Goal: Find contact information: Find contact information

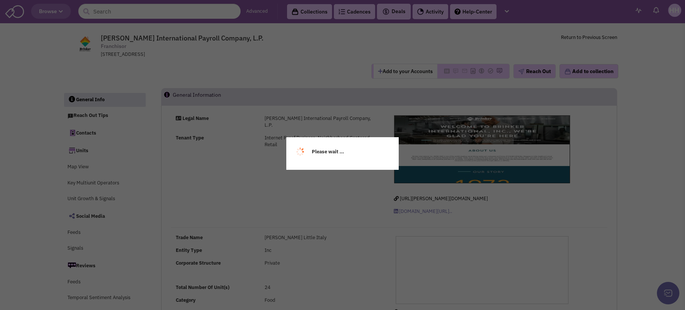
select select
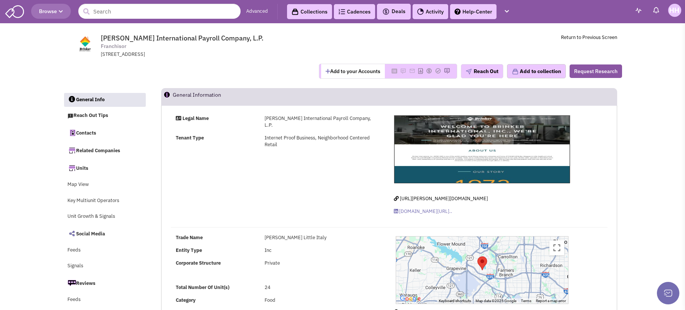
click at [57, 12] on span "Browse" at bounding box center [51, 11] width 24 height 7
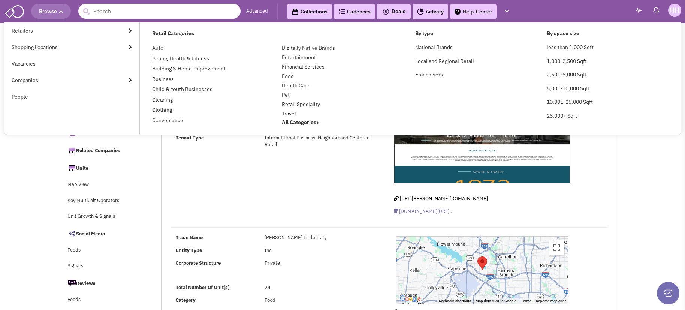
click at [58, 12] on span "Browse" at bounding box center [51, 11] width 24 height 7
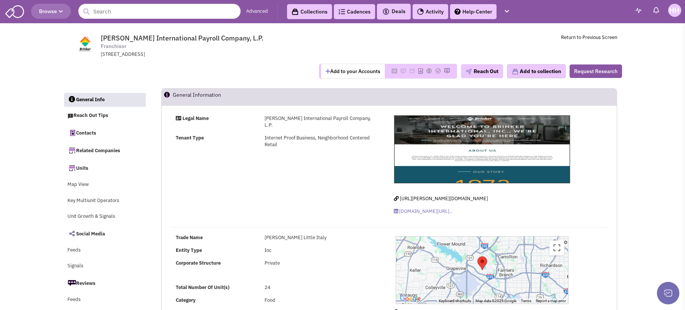
click at [52, 12] on span "Browse" at bounding box center [51, 11] width 24 height 7
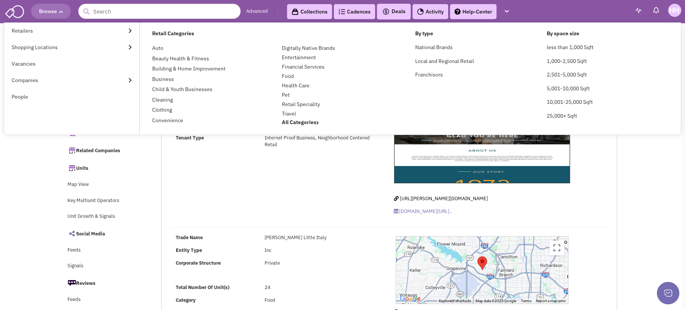
drag, startPoint x: 60, startPoint y: 15, endPoint x: 45, endPoint y: 10, distance: 15.9
click at [56, 15] on button "Browse" at bounding box center [51, 11] width 40 height 15
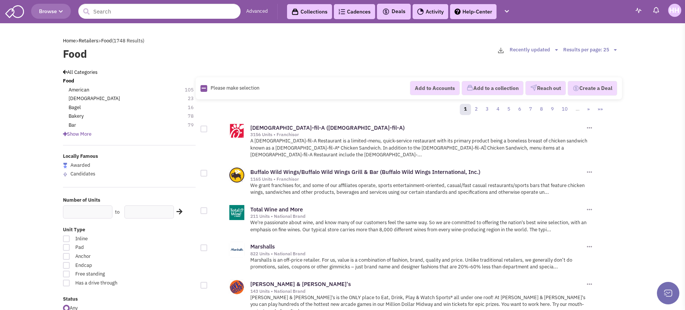
scroll to position [187, 0]
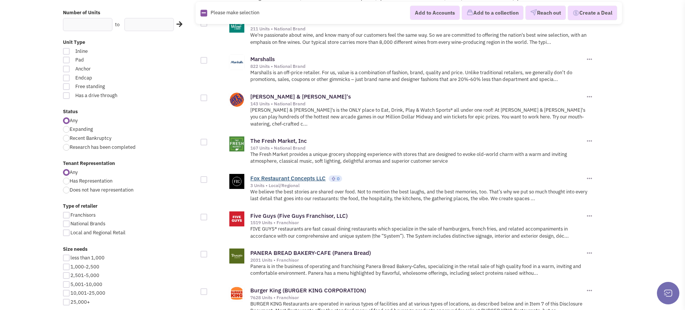
click at [284, 175] on link "Fox Restaurant Concepts LLC" at bounding box center [287, 178] width 75 height 7
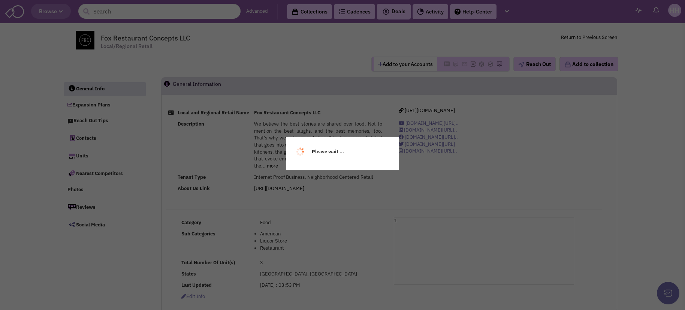
select select
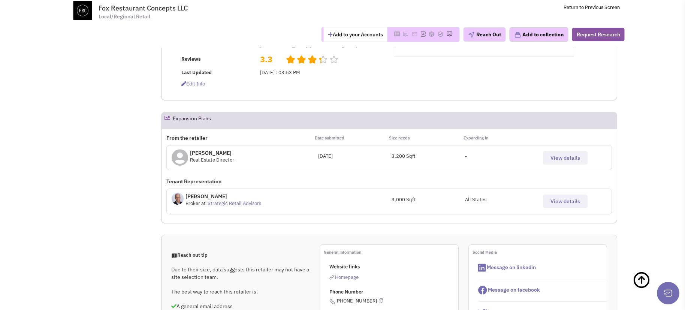
scroll to position [187, 0]
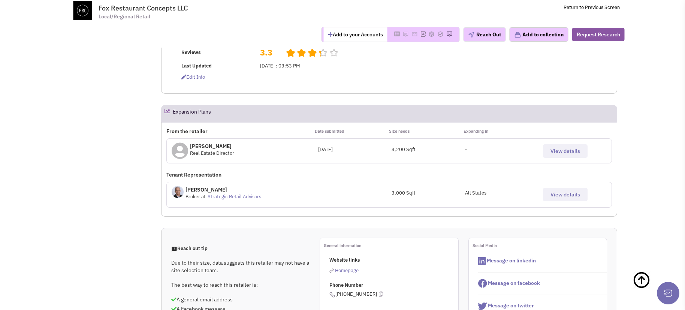
click at [546, 157] on button "View details" at bounding box center [565, 150] width 45 height 13
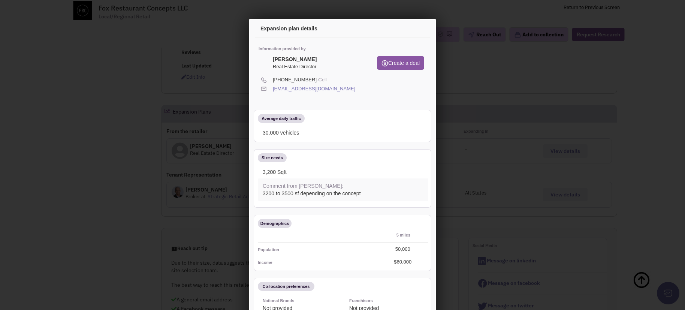
scroll to position [0, 0]
click at [327, 78] on icon at bounding box center [329, 78] width 4 height 7
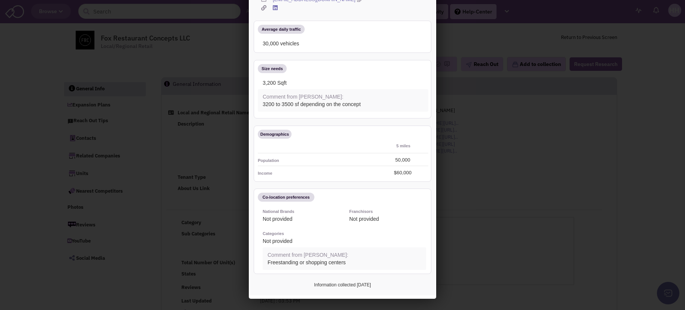
click at [476, 197] on div at bounding box center [342, 155] width 685 height 310
click at [472, 222] on div at bounding box center [342, 155] width 685 height 310
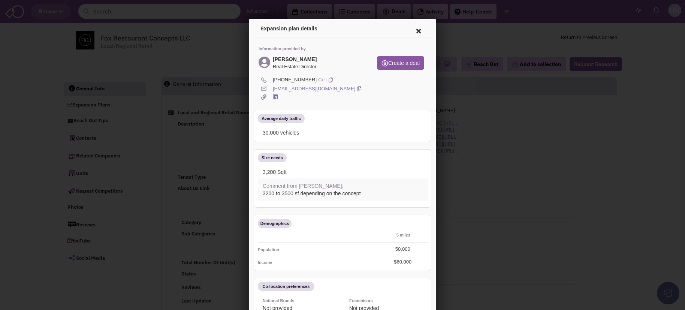
click at [415, 33] on icon at bounding box center [418, 30] width 16 height 18
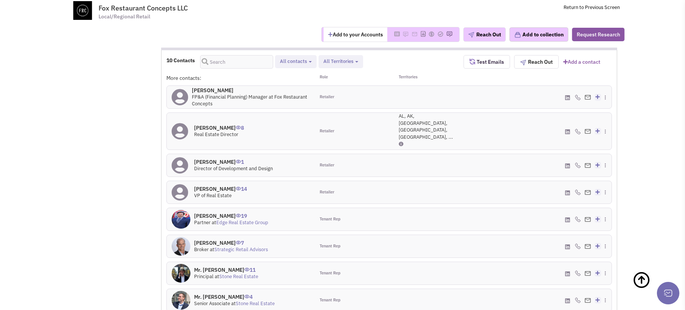
scroll to position [562, 0]
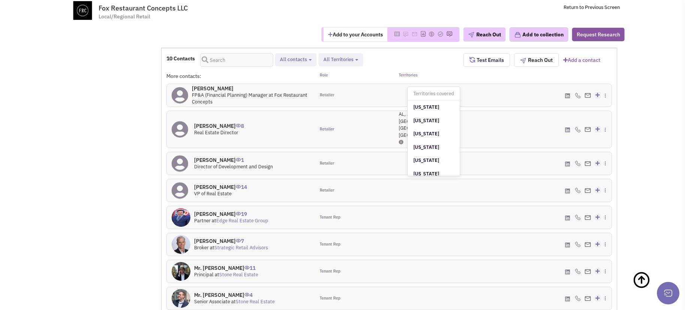
click at [402, 140] on icon at bounding box center [401, 142] width 5 height 5
click at [389, 128] on div "AL, AK, AZ, AR, CA, ..." at bounding box center [426, 129] width 74 height 37
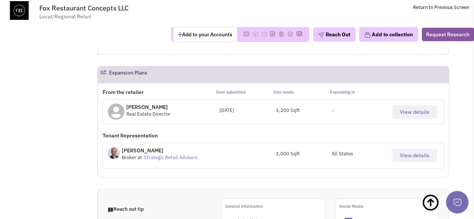
scroll to position [250, 0]
click at [404, 105] on button "View details" at bounding box center [414, 111] width 45 height 13
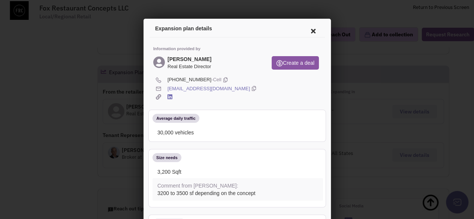
scroll to position [0, 0]
click at [306, 27] on icon at bounding box center [312, 30] width 16 height 18
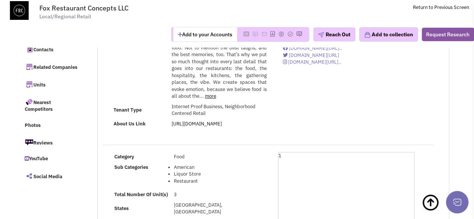
scroll to position [41, 0]
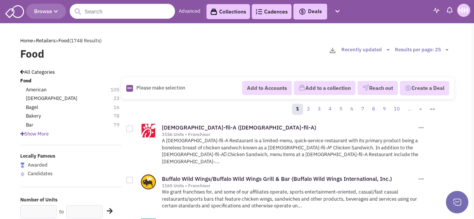
scroll to position [175, 0]
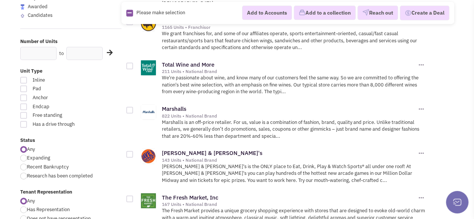
scroll to position [159, 0]
click at [185, 61] on link "Total Wine and More" at bounding box center [188, 64] width 52 height 7
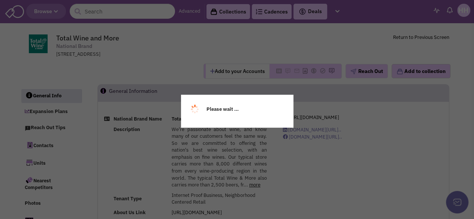
select select
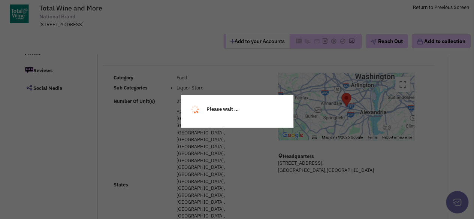
scroll to position [120, 0]
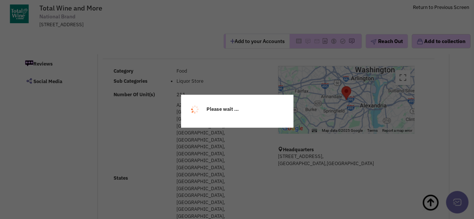
select select
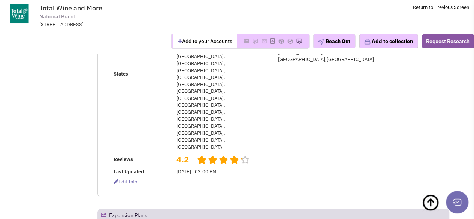
scroll to position [225, 0]
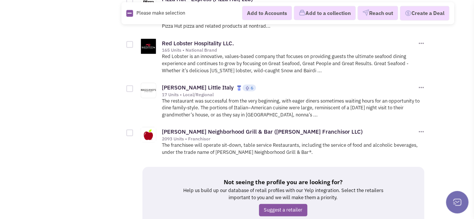
scroll to position [1039, 0]
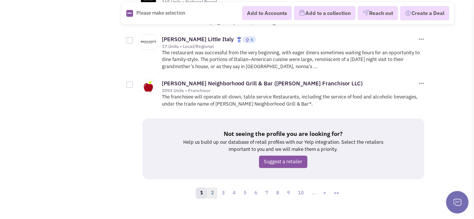
click at [212, 188] on link "2" at bounding box center [211, 193] width 11 height 11
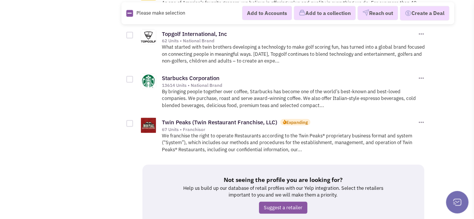
scroll to position [1039, 0]
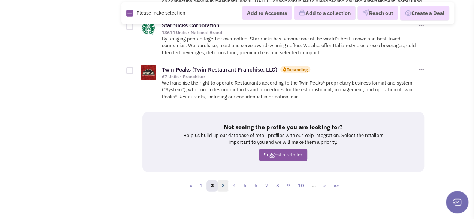
click at [225, 181] on link "3" at bounding box center [222, 186] width 11 height 11
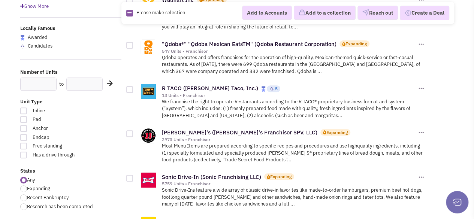
scroll to position [127, 0]
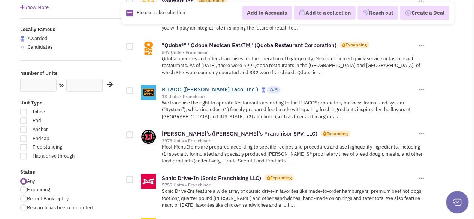
click at [186, 87] on link "R TACO (Rusty Taco, Inc.)" at bounding box center [210, 89] width 96 height 7
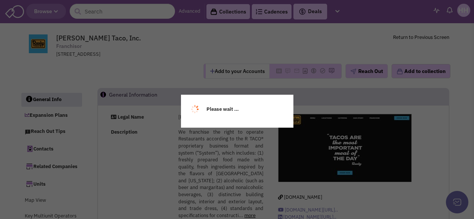
select select
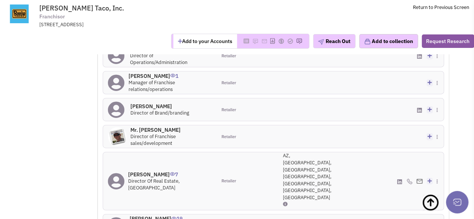
scroll to position [867, 0]
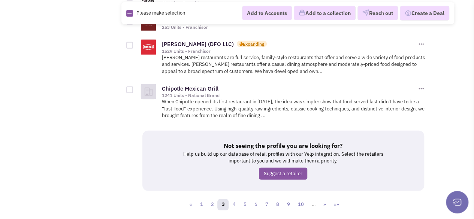
scroll to position [976, 0]
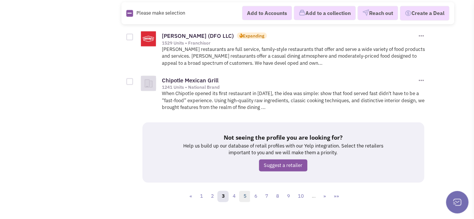
click at [247, 191] on link "5" at bounding box center [244, 196] width 11 height 11
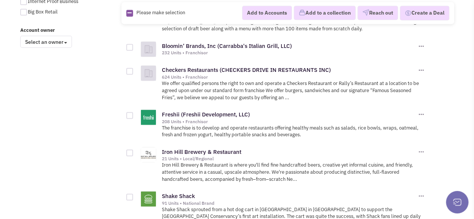
scroll to position [634, 0]
click at [201, 149] on link "Iron Hill Brewery & Restaurant" at bounding box center [201, 151] width 79 height 7
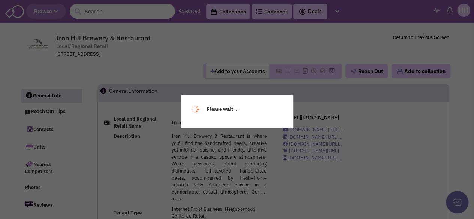
select select
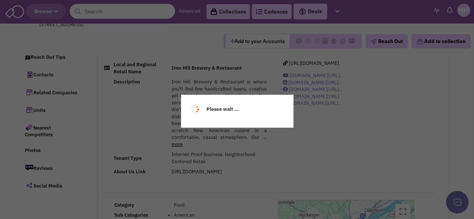
scroll to position [102, 0]
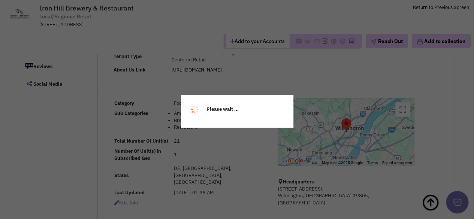
select select
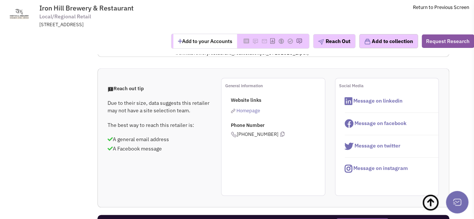
scroll to position [293, 0]
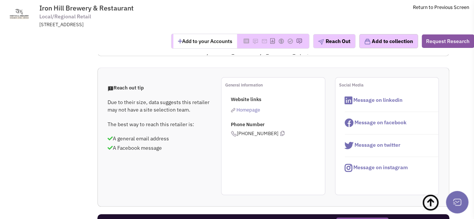
drag, startPoint x: 258, startPoint y: 145, endPoint x: 178, endPoint y: 137, distance: 80.6
click at [178, 137] on div "Reach out tip Due to their size, data suggests this retailer may not have a sit…" at bounding box center [273, 136] width 351 height 118
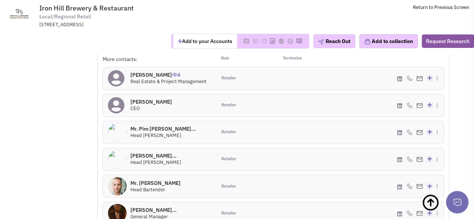
scroll to position [665, 0]
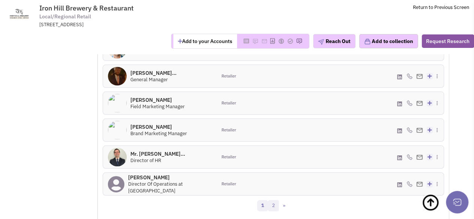
click at [277, 200] on link "2" at bounding box center [273, 205] width 11 height 11
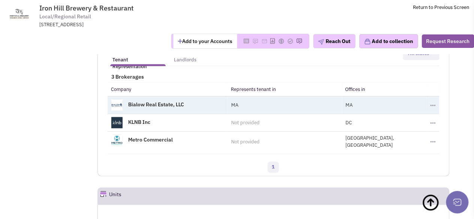
scroll to position [716, 0]
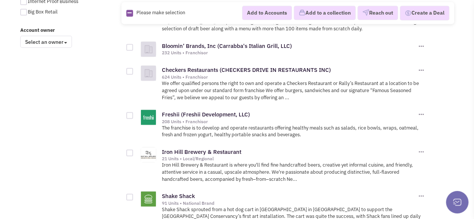
scroll to position [638, 0]
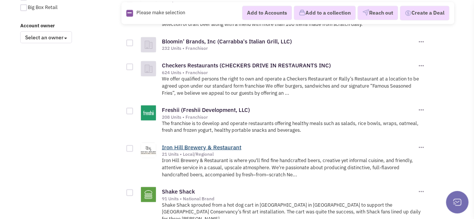
click at [194, 143] on link "Iron Hill Brewery & Restaurant" at bounding box center [201, 146] width 79 height 7
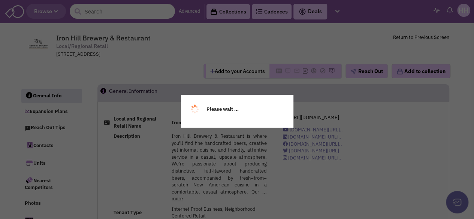
select select
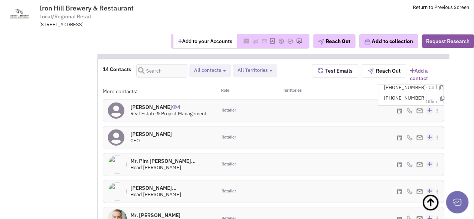
scroll to position [496, 0]
click at [331, 99] on div "(302) 530-5884 - Cell" at bounding box center [387, 110] width 114 height 22
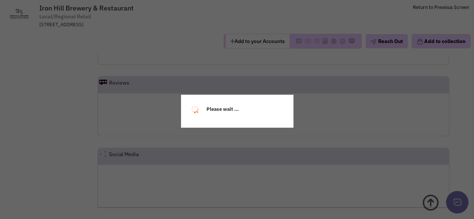
scroll to position [607, 0]
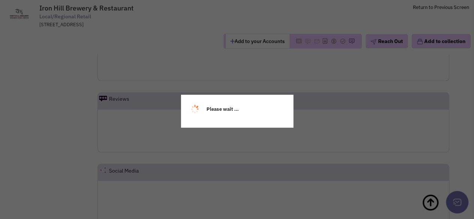
select select
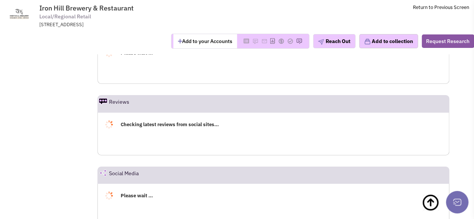
select select
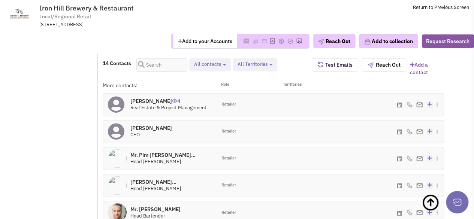
scroll to position [501, 0]
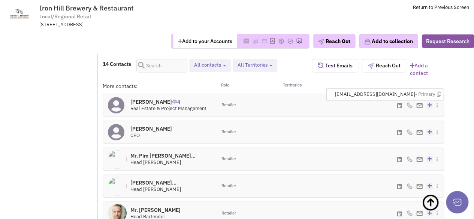
click at [436, 91] on span "[EMAIL_ADDRESS][DOMAIN_NAME] - Primary" at bounding box center [388, 94] width 106 height 7
click at [439, 92] on icon at bounding box center [438, 94] width 4 height 5
click at [418, 13] on td "Iron Hill Brewery & Restaurant Local/Regional Retail [STREET_ADDRESS] Return to…" at bounding box center [254, 14] width 430 height 28
